Goal: Task Accomplishment & Management: Manage account settings

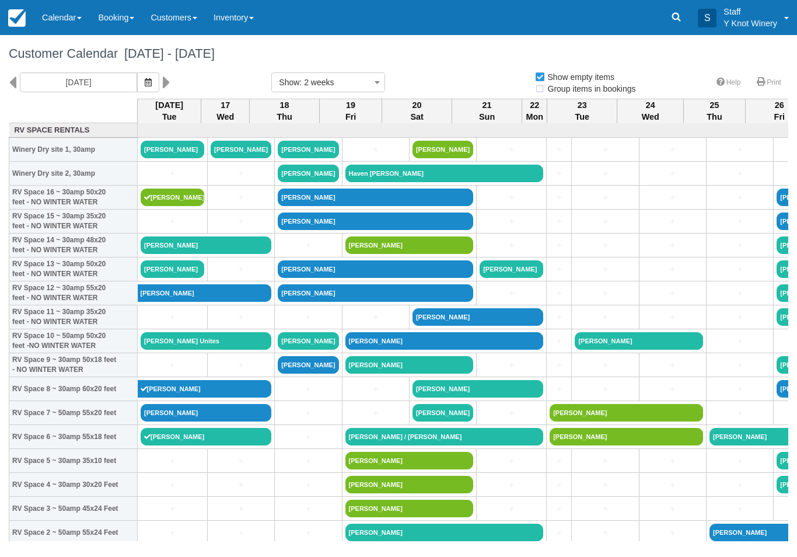
select select
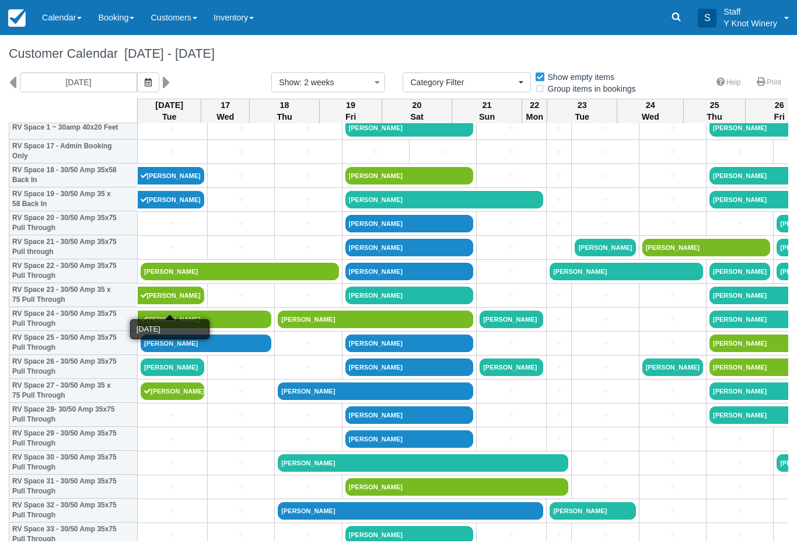
scroll to position [429, 0]
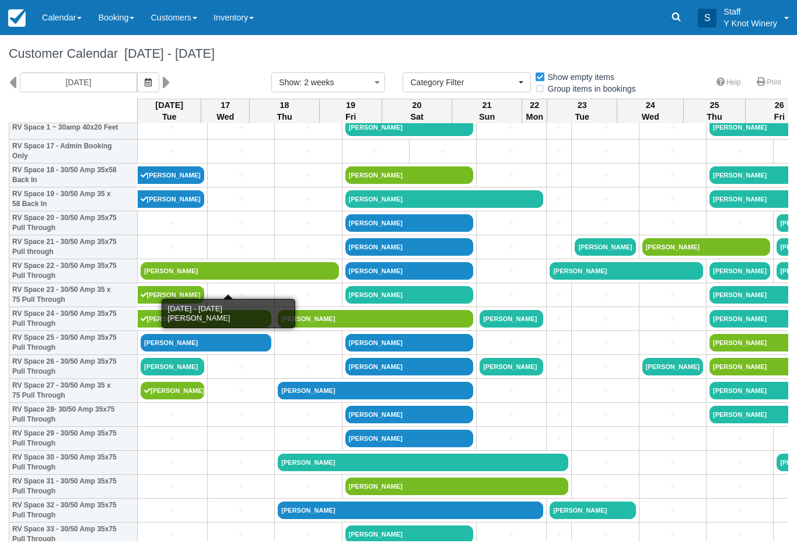
click at [165, 275] on link "[PERSON_NAME]" at bounding box center [240, 271] width 198 height 18
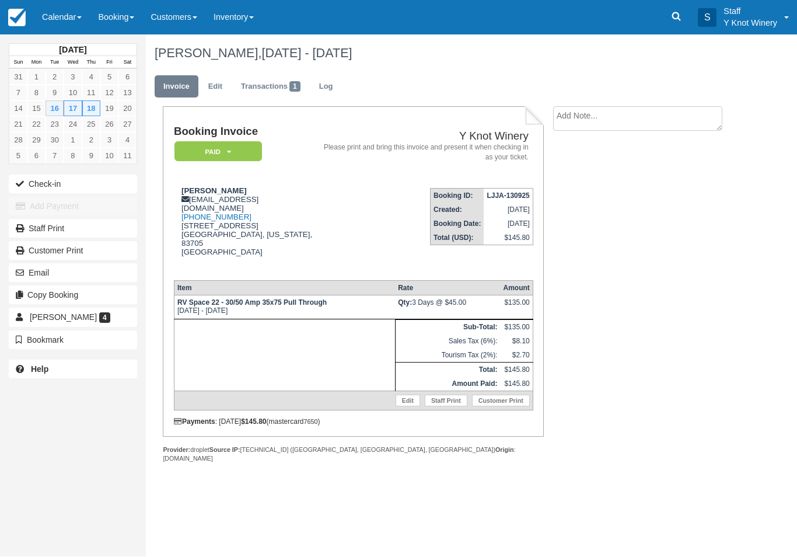
click at [406, 407] on link "Edit" at bounding box center [408, 401] width 25 height 12
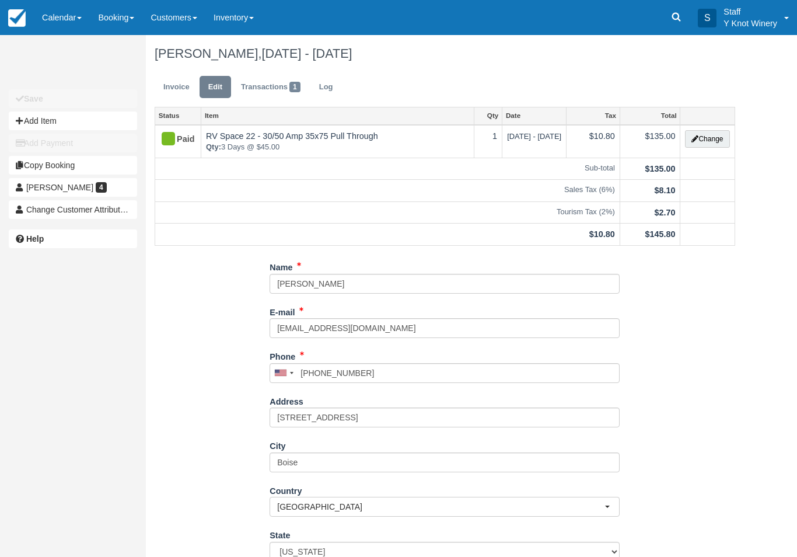
click at [713, 137] on button "Change" at bounding box center [707, 139] width 44 height 18
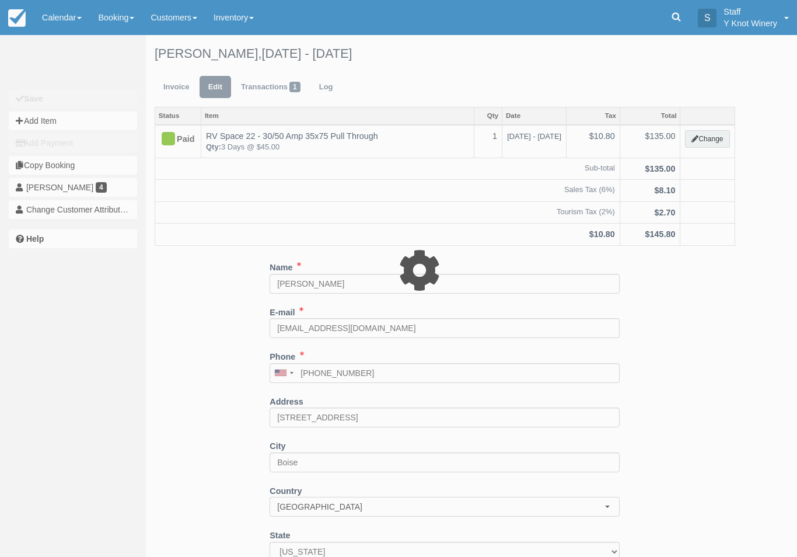
type input "135.00"
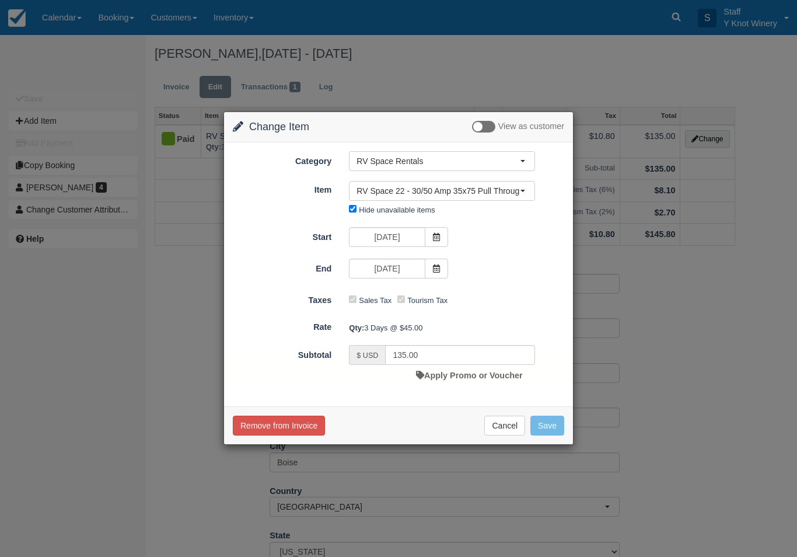
click at [464, 373] on link "Apply Promo or Voucher" at bounding box center [469, 374] width 106 height 9
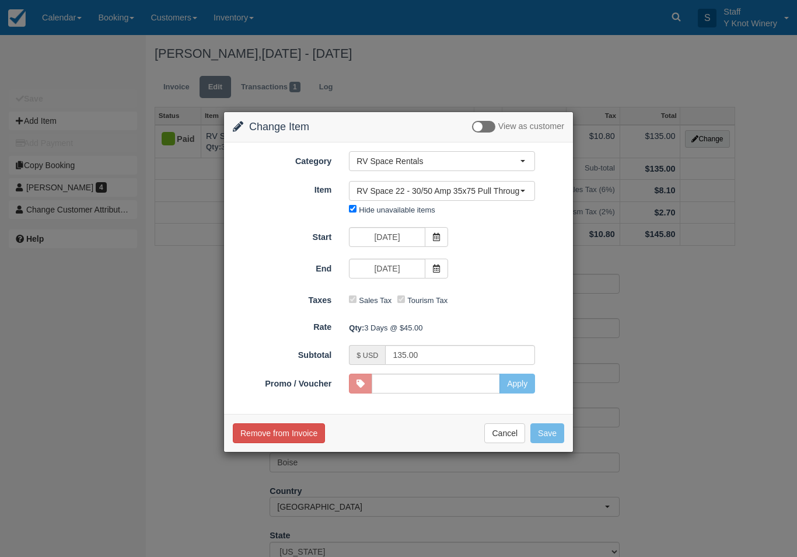
click at [363, 376] on div at bounding box center [360, 383] width 23 height 20
click at [488, 385] on input "Promo / Voucher" at bounding box center [436, 383] width 128 height 20
type input "GSAM"
click at [520, 384] on button "Apply" at bounding box center [517, 383] width 36 height 20
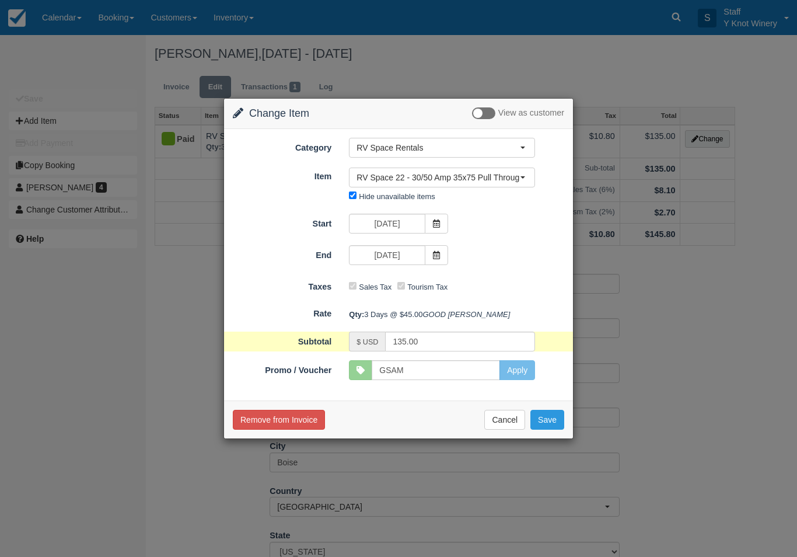
click at [550, 429] on button "Save" at bounding box center [547, 420] width 34 height 20
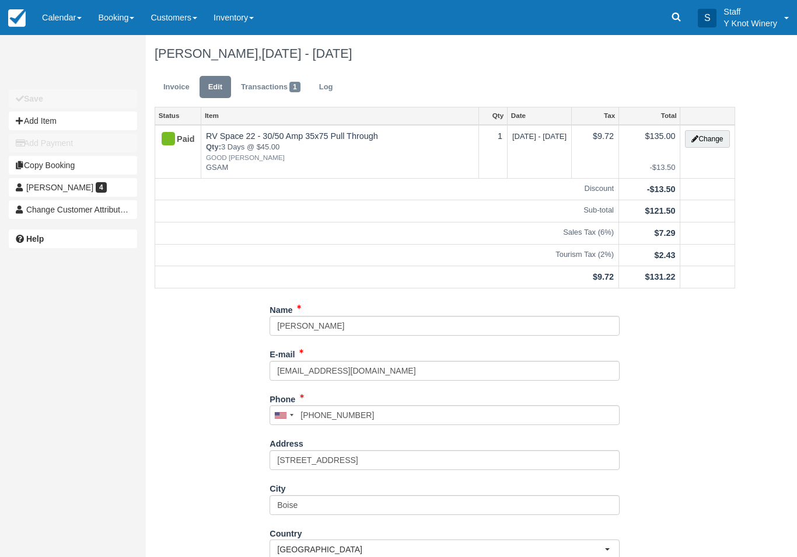
click at [51, 15] on link "Calendar" at bounding box center [62, 17] width 56 height 35
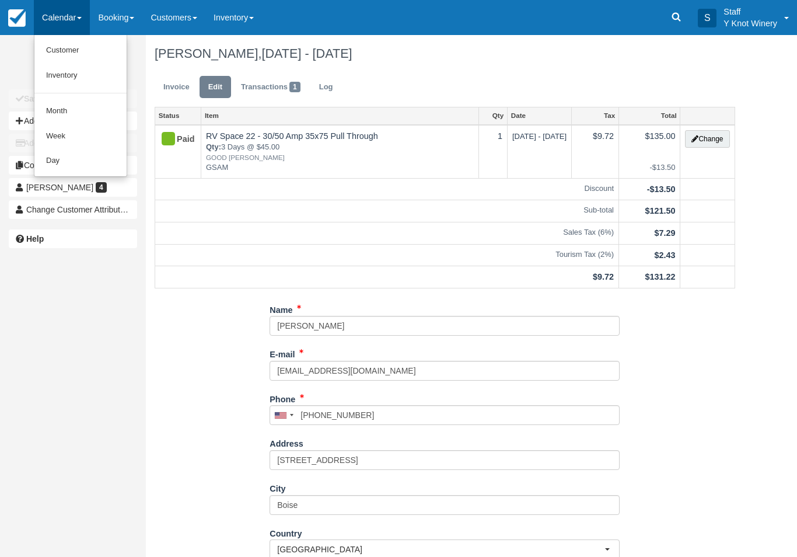
click at [82, 50] on link "Customer" at bounding box center [80, 50] width 92 height 25
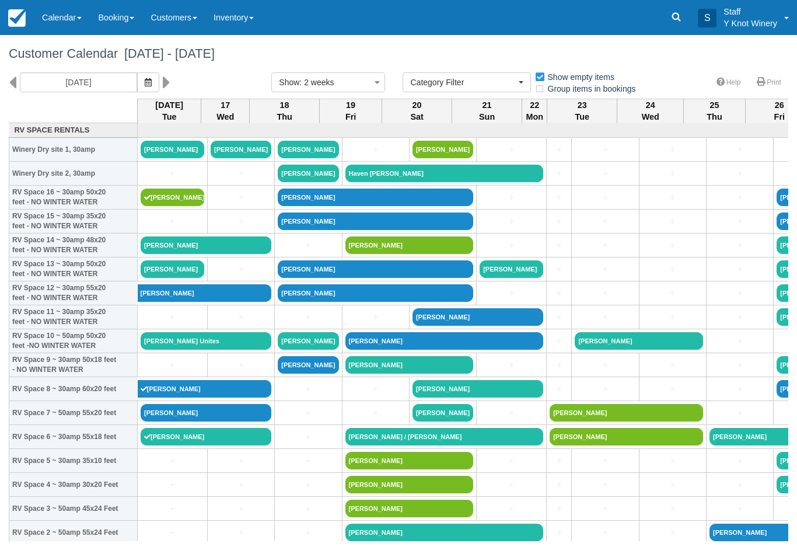
select select
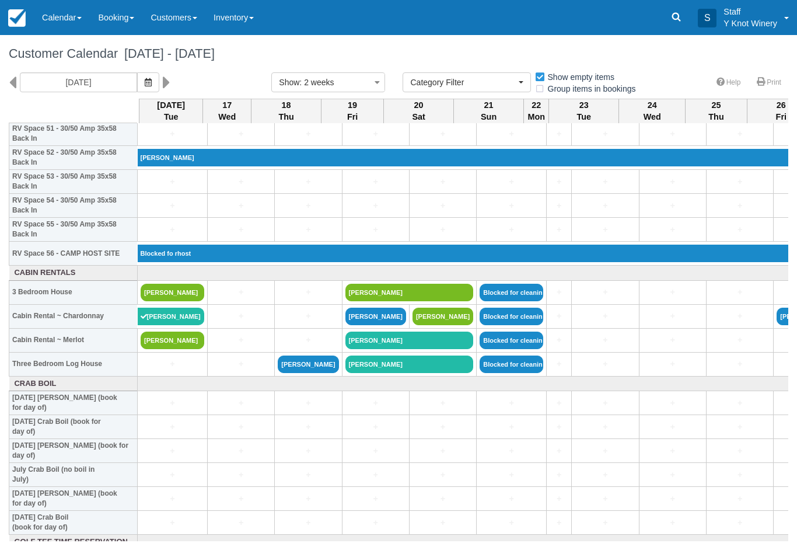
scroll to position [1260, 0]
click at [171, 349] on link "Corina Vorse" at bounding box center [173, 340] width 64 height 18
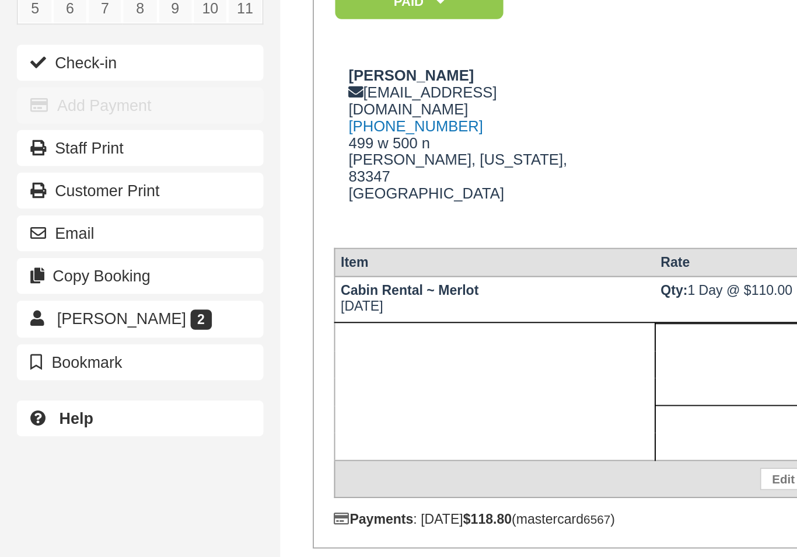
click at [48, 175] on button "Check-in" at bounding box center [73, 184] width 128 height 19
